Goal: Transaction & Acquisition: Purchase product/service

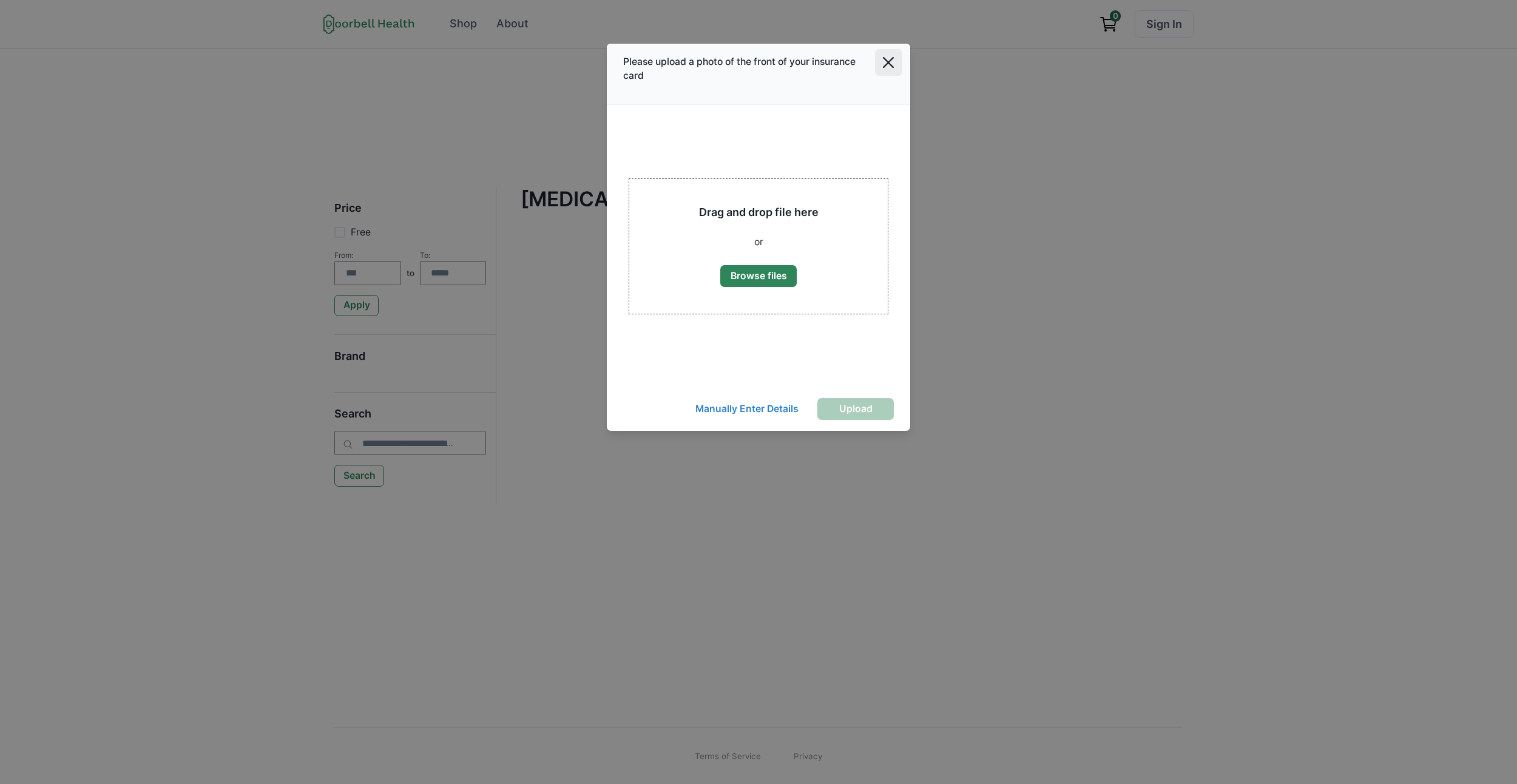
click at [877, 61] on button "Close" at bounding box center [888, 63] width 27 height 27
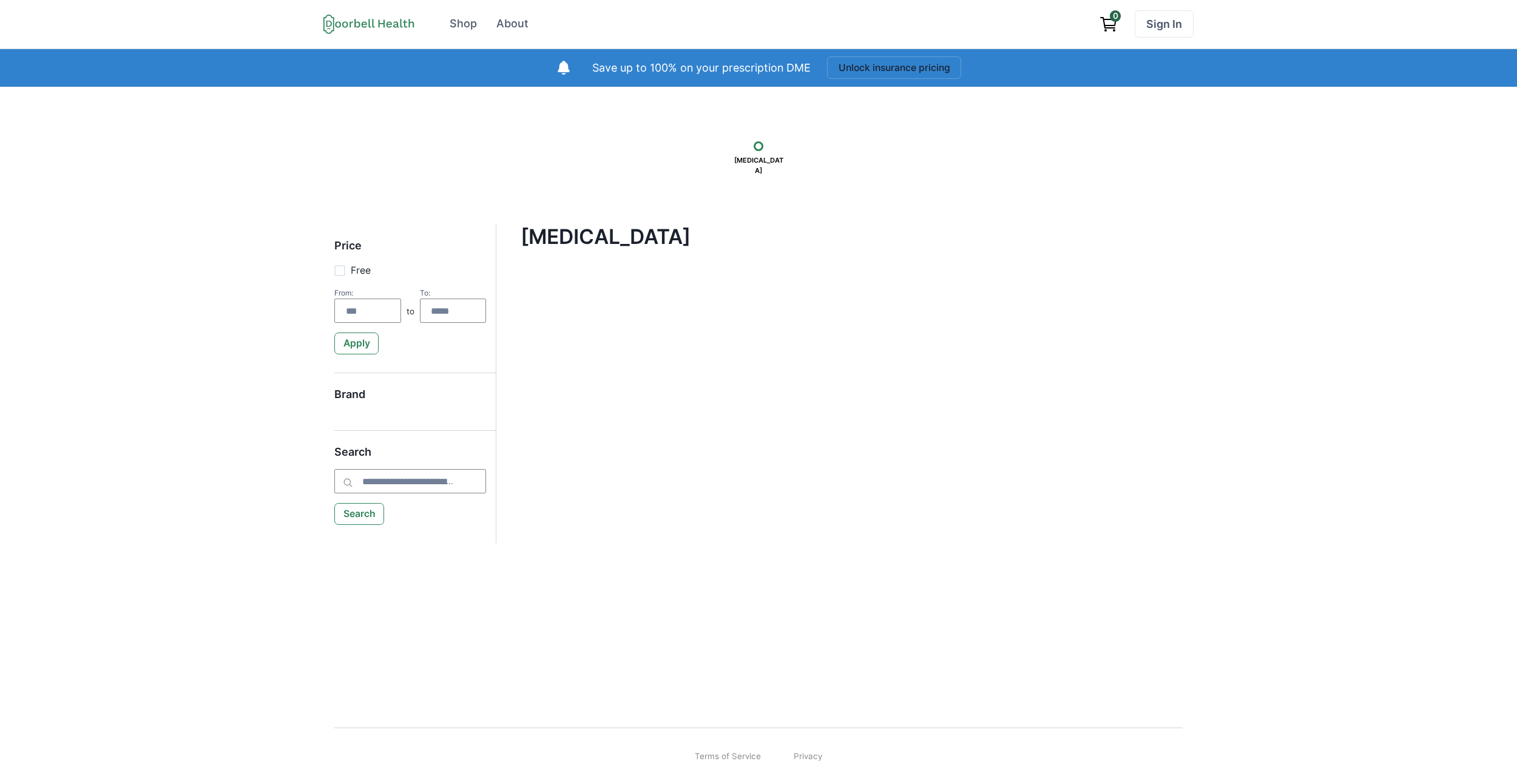
click at [546, 262] on div "Compression Stockings Filter Clear all Price Free From: to To: Apply Brand Appl…" at bounding box center [839, 248] width 638 height 49
click at [500, 263] on div "Compression Stockings Filter Clear all Price Free From: to To: Apply Brand Appl…" at bounding box center [840, 346] width 686 height 243
click at [708, 242] on h4 "[MEDICAL_DATA]" at bounding box center [839, 236] width 638 height 24
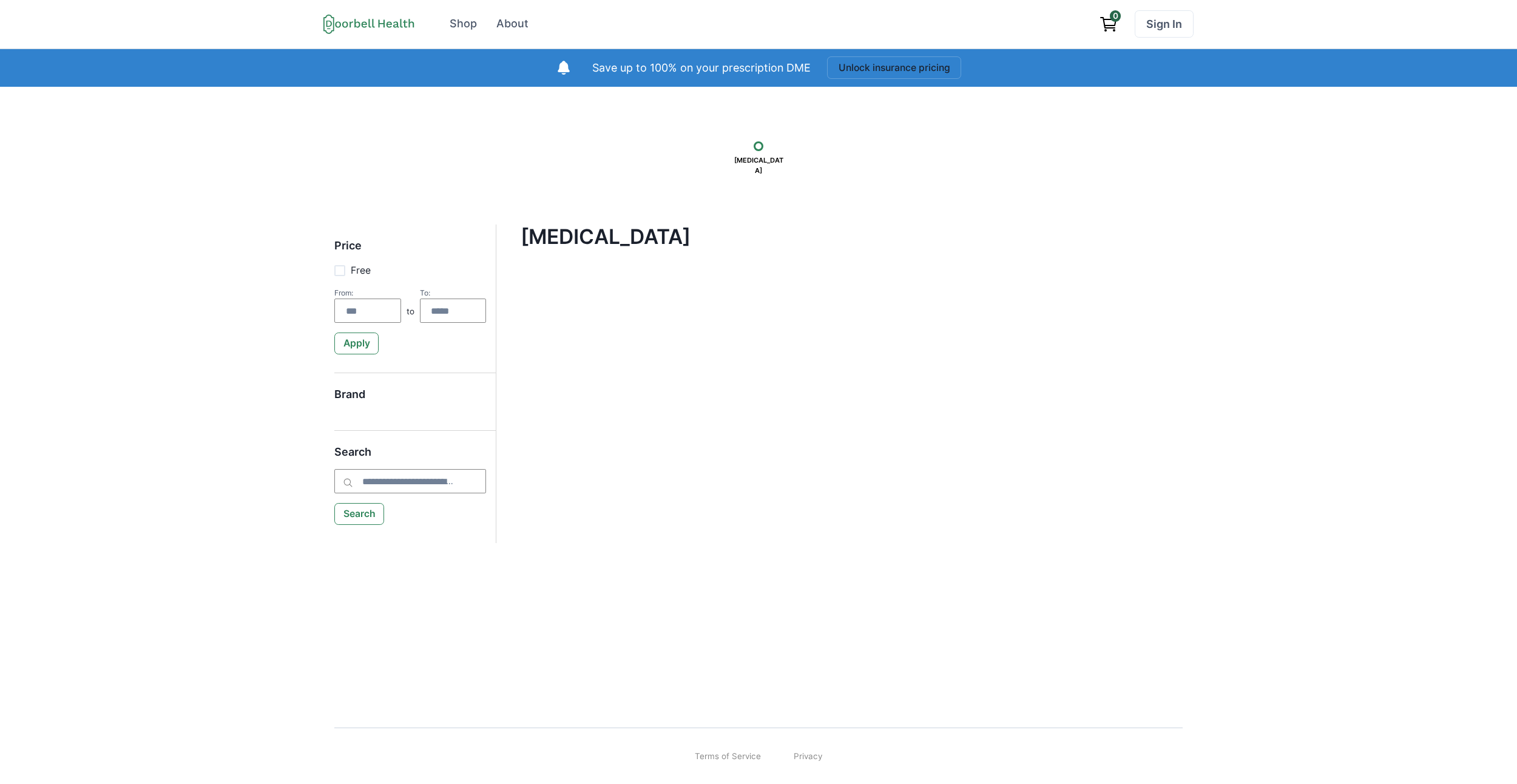
click at [360, 342] on button "Apply" at bounding box center [356, 343] width 44 height 22
click at [382, 310] on input "number" at bounding box center [368, 311] width 67 height 24
click at [632, 244] on h4 "[MEDICAL_DATA]" at bounding box center [839, 236] width 638 height 24
